Goal: Communication & Community: Participate in discussion

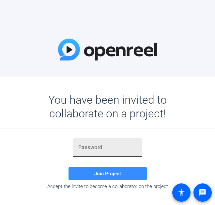
click at [120, 145] on input "text" at bounding box center [107, 147] width 59 height 8
paste input "7oPqtq"
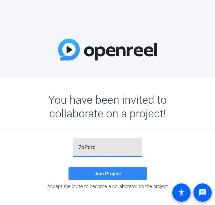
type input "7oPqtq"
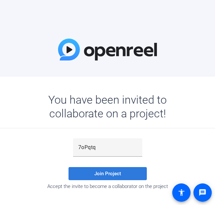
click at [113, 178] on span at bounding box center [108, 174] width 78 height 16
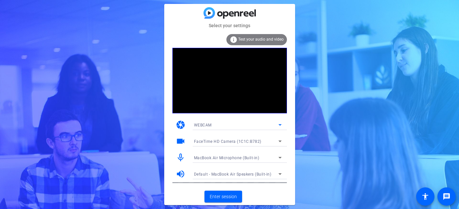
click at [215, 125] on div "WEBCAM" at bounding box center [236, 125] width 84 height 8
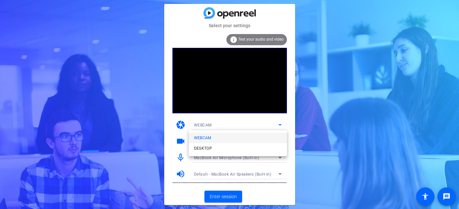
click at [215, 125] on div at bounding box center [229, 104] width 459 height 209
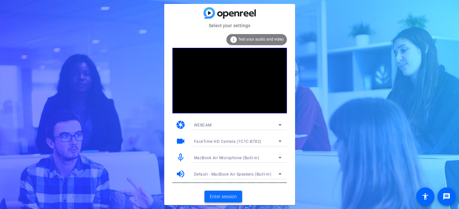
click at [215, 196] on span "Enter session" at bounding box center [223, 196] width 27 height 7
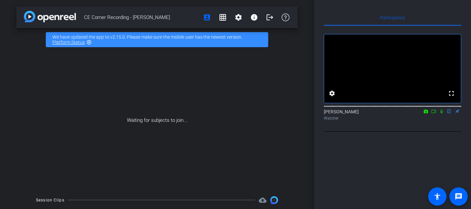
click at [202, 38] on div "We have updated the app to v2.15.0. Please make sure the mobile user has the ne…" at bounding box center [157, 39] width 222 height 15
click at [91, 41] on mat-icon "highlight_off" at bounding box center [88, 42] width 5 height 5
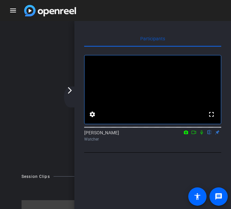
click at [70, 97] on div "arrow_back_ios_new arrow_forward_ios" at bounding box center [71, 96] width 14 height 21
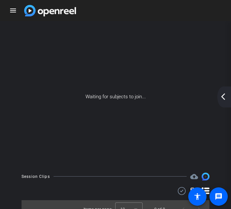
click at [215, 106] on div "arrow_back_ios_new arrow_forward_ios" at bounding box center [225, 96] width 14 height 21
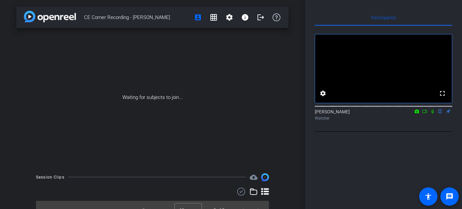
scroll to position [10, 0]
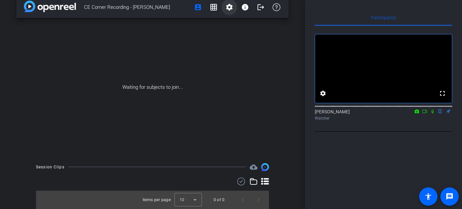
click at [215, 8] on mat-icon "settings" at bounding box center [229, 7] width 8 height 8
click at [215, 8] on div at bounding box center [231, 104] width 462 height 209
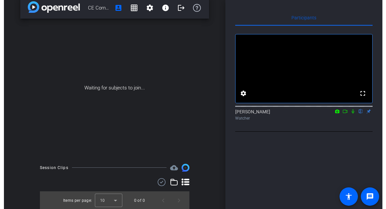
scroll to position [0, 0]
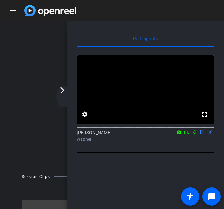
click at [200, 135] on mat-icon "flip" at bounding box center [202, 132] width 8 height 6
click at [202, 135] on mat-icon "flip" at bounding box center [202, 132] width 8 height 6
click at [201, 135] on mat-icon "flip" at bounding box center [202, 132] width 8 height 6
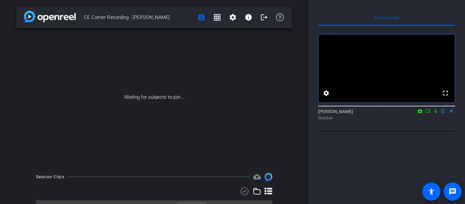
click at [215, 114] on mat-icon "flip" at bounding box center [444, 111] width 8 height 6
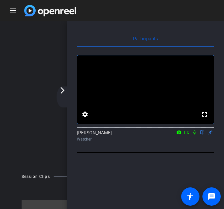
click at [38, 28] on div "Waiting for subjects to join..." at bounding box center [112, 96] width 220 height 138
click at [33, 189] on div at bounding box center [112, 191] width 181 height 8
click at [194, 197] on span at bounding box center [190, 196] width 16 height 16
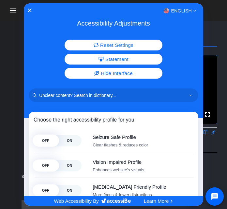
click at [26, 10] on div "English" at bounding box center [114, 11] width 180 height 8
click at [29, 10] on icon "Close Accessibility Interface" at bounding box center [29, 10] width 4 height 4
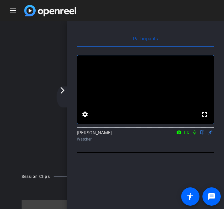
drag, startPoint x: 203, startPoint y: 141, endPoint x: 196, endPoint y: 121, distance: 21.2
click at [193, 121] on div "fullscreen settings [PERSON_NAME] flip Watcher" at bounding box center [145, 99] width 137 height 89
click at [204, 118] on mat-icon "fullscreen" at bounding box center [204, 114] width 8 height 8
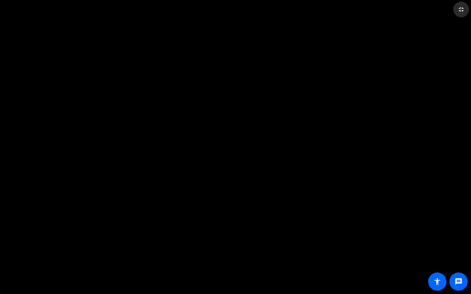
click at [215, 9] on mat-icon "fullscreen_exit" at bounding box center [461, 10] width 8 height 8
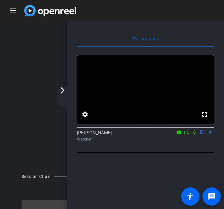
click at [32, 181] on div "Session Clips cloud_upload Items per page: 10 0 of 0" at bounding box center [112, 195] width 220 height 46
click at [139, 177] on div "Participants fullscreen settings [PERSON_NAME] flip Watcher Select Source Telep…" at bounding box center [145, 125] width 157 height 209
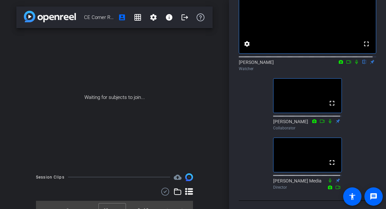
scroll to position [50, 0]
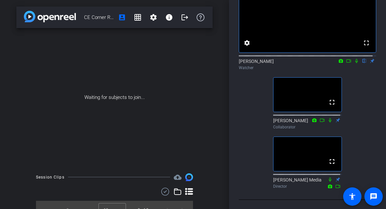
click at [215, 100] on div "fullscreen settings [PERSON_NAME] flip Watcher fullscreen [PERSON_NAME] Collabo…" at bounding box center [307, 82] width 137 height 215
click at [215, 151] on div "fullscreen settings [PERSON_NAME] flip Watcher fullscreen [PERSON_NAME] Collabo…" at bounding box center [307, 82] width 137 height 215
click at [215, 154] on div "fullscreen settings [PERSON_NAME] flip Watcher fullscreen [PERSON_NAME] Collabo…" at bounding box center [307, 82] width 137 height 215
click at [9, 176] on div "CE Corner Recording - [PERSON_NAME] account_box grid_on settings info logout Wa…" at bounding box center [114, 104] width 229 height 209
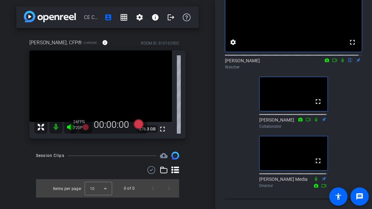
click at [15, 167] on div "CE Corner Recording - [PERSON_NAME] account_box grid_on settings info logout [P…" at bounding box center [107, 104] width 215 height 209
click at [21, 153] on div "Session Clips cloud_upload Items per page: 10 0 of 0" at bounding box center [107, 174] width 182 height 46
click at [215, 129] on div "Participants fullscreen settings [PERSON_NAME] flip Watcher fullscreen [PERSON_…" at bounding box center [293, 104] width 157 height 209
click at [215, 130] on div "Participants fullscreen settings [PERSON_NAME] flip Watcher fullscreen [PERSON_…" at bounding box center [293, 104] width 157 height 209
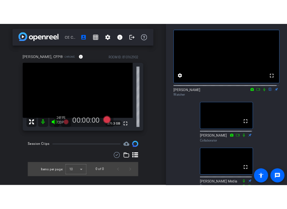
scroll to position [0, 0]
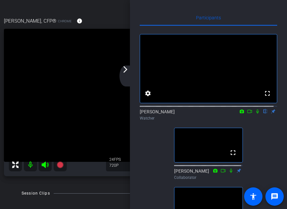
click at [128, 77] on div "arrow_back_ios_new arrow_forward_ios" at bounding box center [126, 75] width 14 height 21
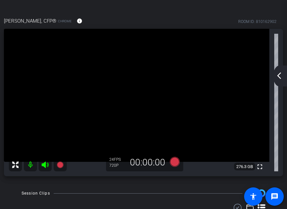
click at [215, 73] on mat-icon "arrow_back_ios_new" at bounding box center [279, 76] width 8 height 8
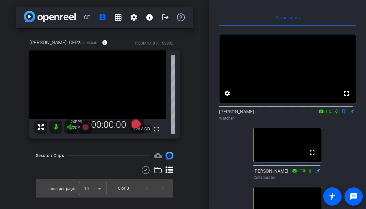
click at [10, 146] on div "CE Corner Recording - [PERSON_NAME] account_box grid_on settings info logout [P…" at bounding box center [105, 104] width 210 height 209
click at [194, 84] on div "CE Corner Recording - [PERSON_NAME] account_box grid_on settings info logout [P…" at bounding box center [105, 104] width 210 height 209
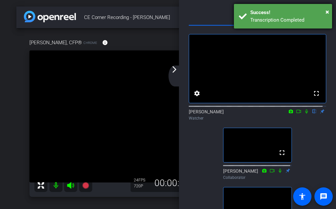
click at [215, 15] on div "Success!" at bounding box center [288, 13] width 77 height 8
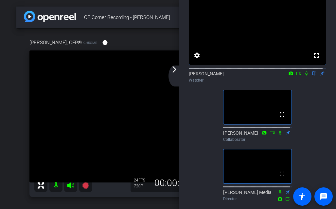
scroll to position [38, 0]
click at [141, 31] on div "[PERSON_NAME], CFP® Chrome info ROOM ID: 810162902 fullscreen 276.3 GB 24 FPS 7…" at bounding box center [167, 115] width 303 height 175
click at [17, 112] on div "[PERSON_NAME], CFP® Chrome info ROOM ID: 810162902 fullscreen 276.3 GB 24 FPS 7…" at bounding box center [167, 115] width 303 height 175
click at [173, 76] on div "arrow_back_ios_new arrow_forward_ios" at bounding box center [175, 75] width 14 height 21
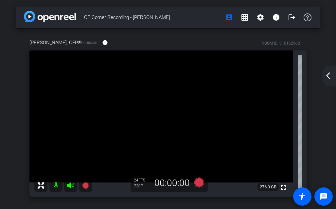
scroll to position [0, 0]
click at [215, 79] on mat-icon "arrow_back_ios_new" at bounding box center [328, 76] width 8 height 8
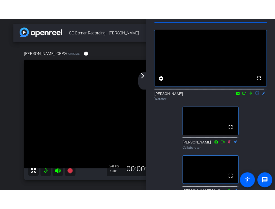
scroll to position [20, 0]
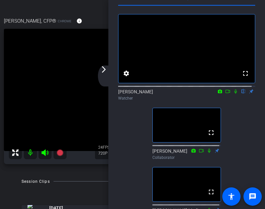
click at [90, 130] on video at bounding box center [126, 90] width 244 height 122
drag, startPoint x: 109, startPoint y: 120, endPoint x: 166, endPoint y: 120, distance: 56.5
click at [166, 120] on div "Participants fullscreen settings [PERSON_NAME] flip Watcher fullscreen [PERSON_…" at bounding box center [187, 104] width 157 height 209
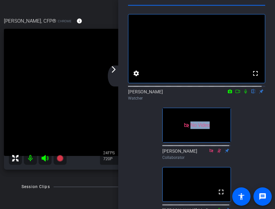
click at [215, 93] on icon at bounding box center [230, 91] width 4 height 4
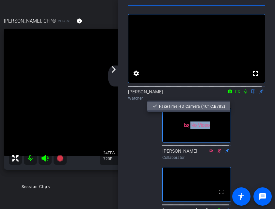
click at [214, 106] on span "FaceTime HD Camera (1C1C:B782)" at bounding box center [192, 106] width 66 height 5
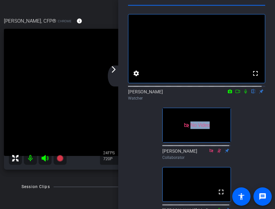
click at [215, 93] on icon at bounding box center [238, 91] width 5 height 3
click at [215, 93] on icon at bounding box center [253, 91] width 5 height 5
click at [113, 72] on mat-icon "arrow_forward_ios" at bounding box center [114, 69] width 8 height 8
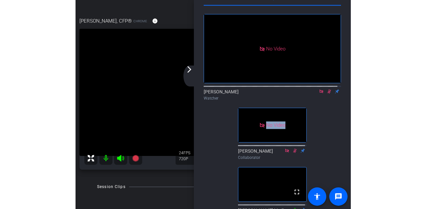
scroll to position [0, 0]
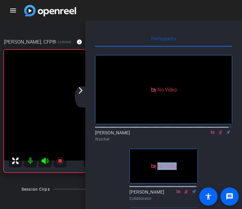
drag, startPoint x: 216, startPoint y: 140, endPoint x: 124, endPoint y: 149, distance: 93.0
click at [124, 142] on div "[PERSON_NAME] Watcher" at bounding box center [163, 135] width 137 height 13
click at [81, 97] on div "arrow_back_ios_new arrow_forward_ios" at bounding box center [82, 96] width 14 height 21
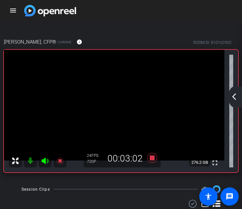
click at [215, 98] on mat-icon "arrow_back_ios_new" at bounding box center [234, 97] width 8 height 8
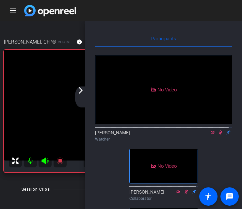
click at [82, 95] on div "arrow_back_ios_new arrow_forward_ios" at bounding box center [82, 96] width 14 height 21
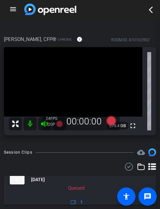
click at [157, 8] on mat-toolbar-row "menu arrow_back_ios_new" at bounding box center [80, 9] width 160 height 18
click at [153, 8] on mat-icon "arrow_back_ios_new" at bounding box center [151, 10] width 8 height 8
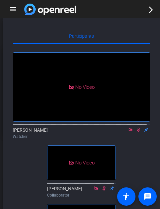
click at [136, 132] on icon at bounding box center [138, 129] width 5 height 5
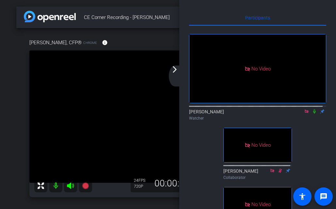
click at [215, 121] on div "Watcher" at bounding box center [257, 118] width 137 height 6
click at [215, 113] on icon at bounding box center [314, 111] width 5 height 5
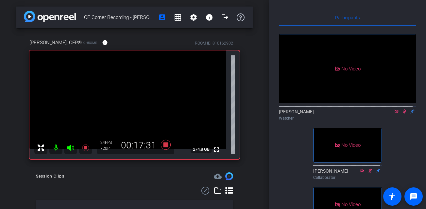
click at [215, 113] on icon at bounding box center [397, 111] width 4 height 4
click at [215, 113] on icon at bounding box center [396, 111] width 5 height 5
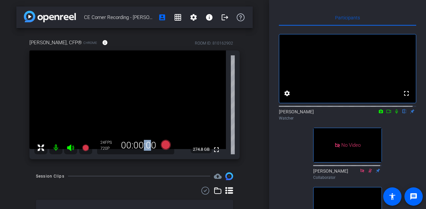
drag, startPoint x: 146, startPoint y: 145, endPoint x: 138, endPoint y: 145, distance: 8.2
click at [138, 145] on div "00:00:00" at bounding box center [139, 145] width 44 height 11
click at [145, 146] on div "00:00:00" at bounding box center [139, 145] width 44 height 11
click at [215, 134] on div "Participants fullscreen settings [PERSON_NAME] flip Watcher No Video [PERSON_NA…" at bounding box center [347, 104] width 157 height 209
click at [6, 137] on div "CE Corner Recording - [PERSON_NAME] account_box grid_on settings info logout [P…" at bounding box center [134, 104] width 269 height 209
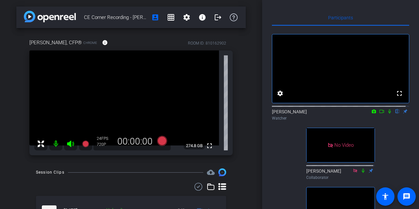
click at [13, 92] on div "CE Corner Recording - [PERSON_NAME] account_box grid_on settings info logout [P…" at bounding box center [131, 104] width 262 height 209
click at [143, 183] on div at bounding box center [131, 186] width 190 height 8
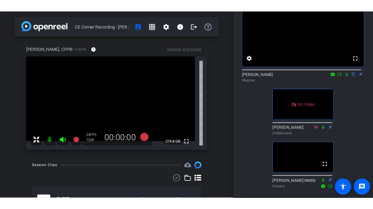
scroll to position [41, 0]
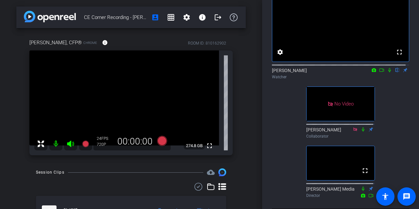
click at [120, 184] on div at bounding box center [131, 186] width 190 height 8
click at [173, 184] on div at bounding box center [131, 186] width 190 height 8
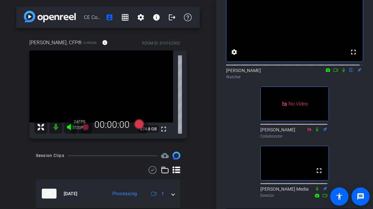
click at [6, 67] on div "CE Corner Recording - [PERSON_NAME] account_box grid_on settings info logout [P…" at bounding box center [108, 104] width 216 height 209
click at [202, 52] on div "CE Corner Recording - [PERSON_NAME] account_box grid_on settings info logout [P…" at bounding box center [108, 104] width 216 height 209
click at [16, 160] on div "CE Corner Recording - [PERSON_NAME] account_box grid_on settings info logout [P…" at bounding box center [108, 104] width 216 height 209
click at [203, 101] on div "CE Corner Recording - [PERSON_NAME] account_box grid_on settings info logout [P…" at bounding box center [108, 104] width 216 height 209
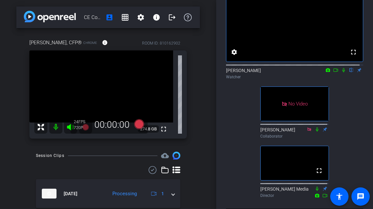
click at [8, 103] on div "CE Corner Recording - [PERSON_NAME] account_box grid_on settings info logout [P…" at bounding box center [108, 104] width 216 height 209
click at [23, 81] on div "[PERSON_NAME], CFP® Chrome info ROOM ID: 810162902 fullscreen 274.8 GB 24 FPS 7…" at bounding box center [108, 86] width 184 height 117
click at [15, 92] on div "CE Corner Recording - [PERSON_NAME] account_box grid_on settings info logout [P…" at bounding box center [108, 104] width 216 height 209
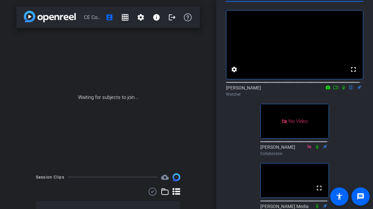
scroll to position [24, 0]
click at [215, 173] on div "fullscreen settings [PERSON_NAME] flip Watcher No Video [PERSON_NAME] Collabora…" at bounding box center [294, 109] width 137 height 215
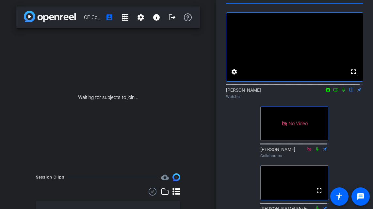
scroll to position [0, 0]
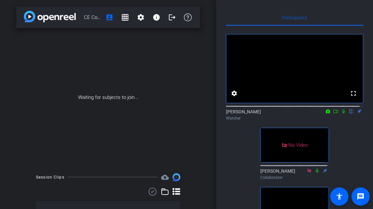
click at [215, 120] on div "Participants fullscreen settings [PERSON_NAME] flip Watcher No Video [PERSON_NA…" at bounding box center [294, 104] width 157 height 209
click at [168, 19] on mat-icon "logout" at bounding box center [172, 17] width 8 height 8
